Goal: Task Accomplishment & Management: Use online tool/utility

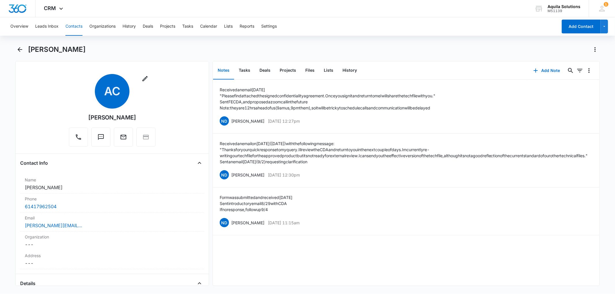
click at [59, 7] on icon at bounding box center [61, 8] width 7 height 7
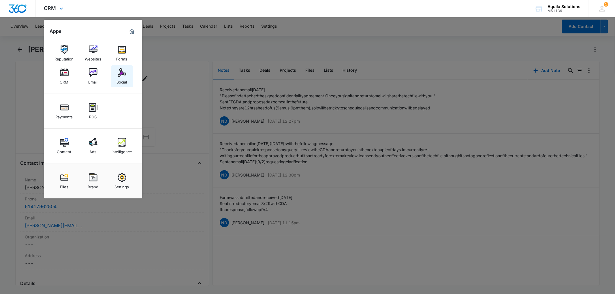
click at [119, 76] on img at bounding box center [122, 72] width 9 height 9
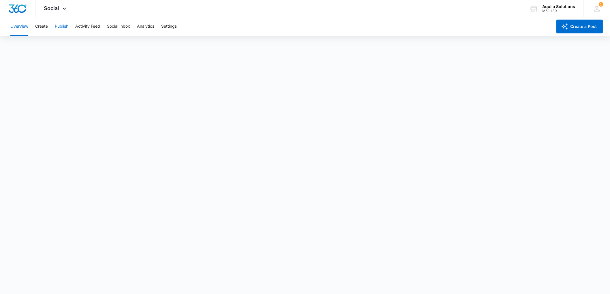
click at [58, 27] on button "Publish" at bounding box center [62, 26] width 14 height 18
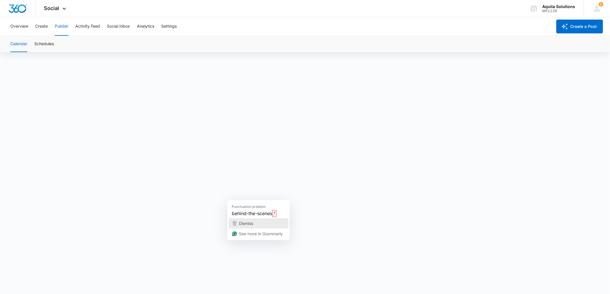
click at [237, 224] on icon "button" at bounding box center [234, 223] width 7 height 7
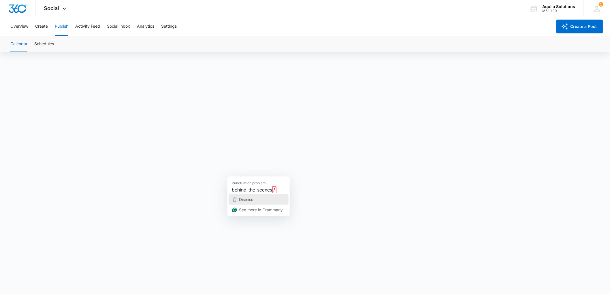
click at [252, 200] on span "Dismiss" at bounding box center [246, 199] width 14 height 5
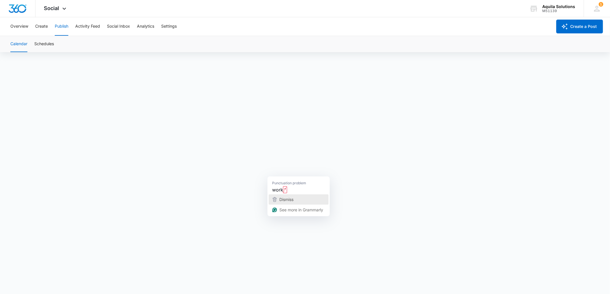
click at [285, 200] on span "Dismiss" at bounding box center [286, 199] width 14 height 5
